Goal: Information Seeking & Learning: Learn about a topic

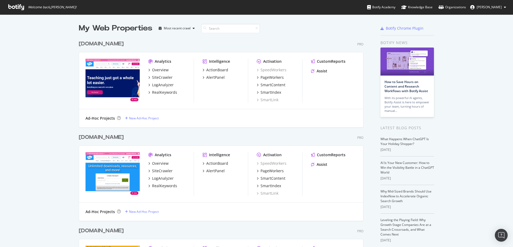
scroll to position [107, 0]
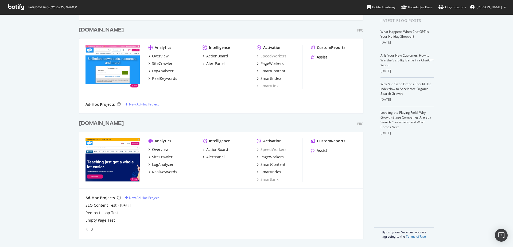
click at [163, 60] on div "Overview SiteCrawler LogAnalyzer RealKeywords" at bounding box center [170, 67] width 45 height 28
click at [150, 64] on div "SiteCrawler" at bounding box center [160, 63] width 24 height 5
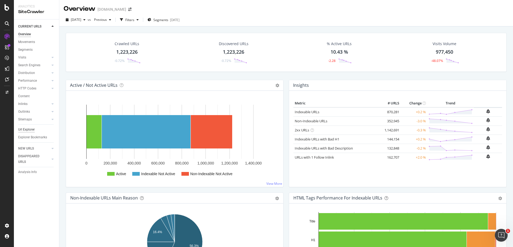
click at [31, 130] on div "Url Explorer" at bounding box center [26, 130] width 17 height 6
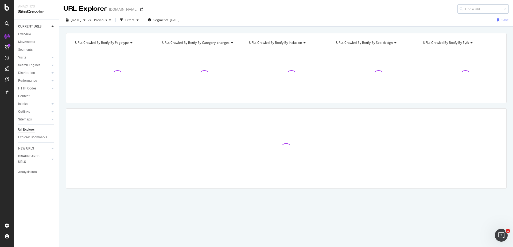
click at [492, 10] on input at bounding box center [483, 8] width 51 height 9
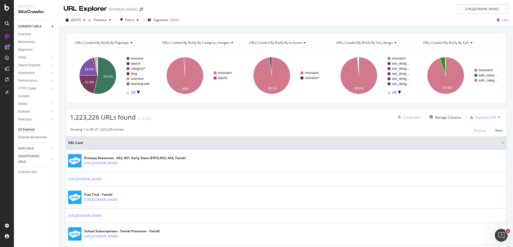
scroll to position [0, 50]
type input "[URL][DOMAIN_NAME]"
click at [461, 22] on div "Twinkl Monster Island App - Fun Educational Games & Activities App for iPhone," at bounding box center [455, 22] width 103 height 8
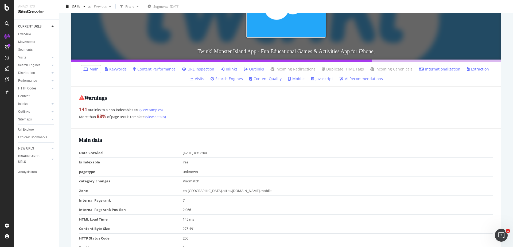
scroll to position [120, 0]
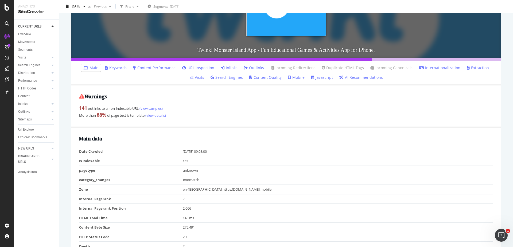
click at [221, 66] on link "Inlinks" at bounding box center [229, 67] width 17 height 5
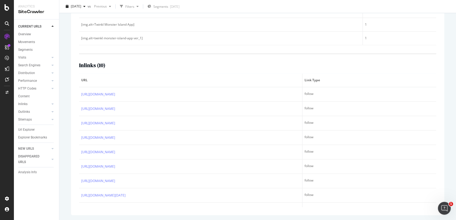
scroll to position [39, 0]
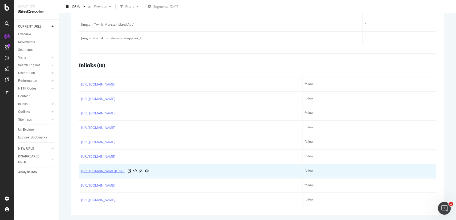
drag, startPoint x: 326, startPoint y: 196, endPoint x: 217, endPoint y: 163, distance: 114.4
click at [217, 163] on tbody "[URL][DOMAIN_NAME] follow [URL][DOMAIN_NAME] follow [URL][DOMAIN_NAME] follow […" at bounding box center [257, 135] width 357 height 144
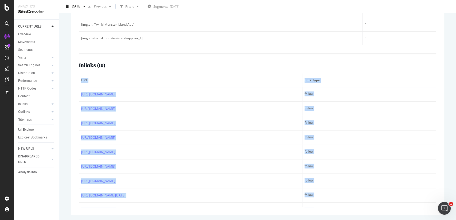
click at [75, 97] on div "Top 5 text anchors of inlinks ( Sample of 5 from 7 ) Text # Links Learn more 5 …" at bounding box center [258, 79] width 374 height 271
click at [78, 97] on div "Top 5 text anchors of inlinks ( Sample of 5 from 7 ) Text # Links Learn more 5 …" at bounding box center [258, 79] width 374 height 271
copy table "URL Link Type [URL][DOMAIN_NAME] follow [URL][DOMAIN_NAME] follow [URL][DOMAIN_…"
